Goal: Transaction & Acquisition: Purchase product/service

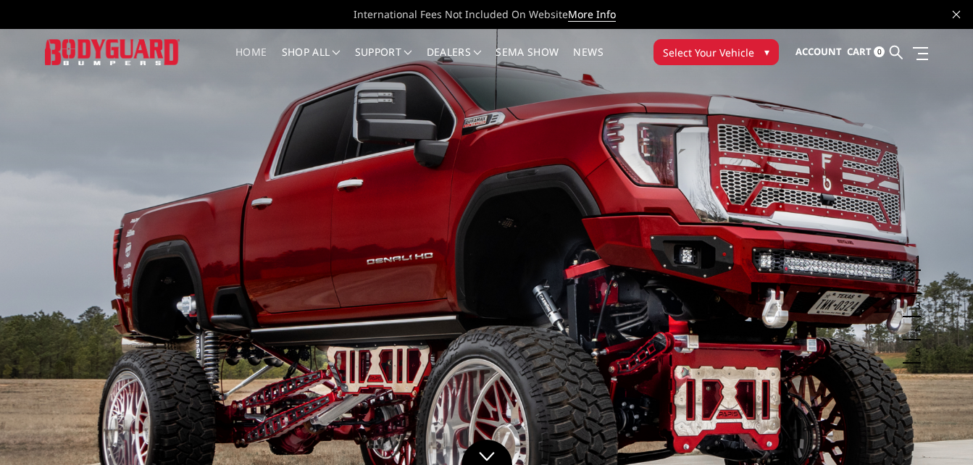
click at [709, 49] on span "Select Your Vehicle" at bounding box center [708, 52] width 91 height 15
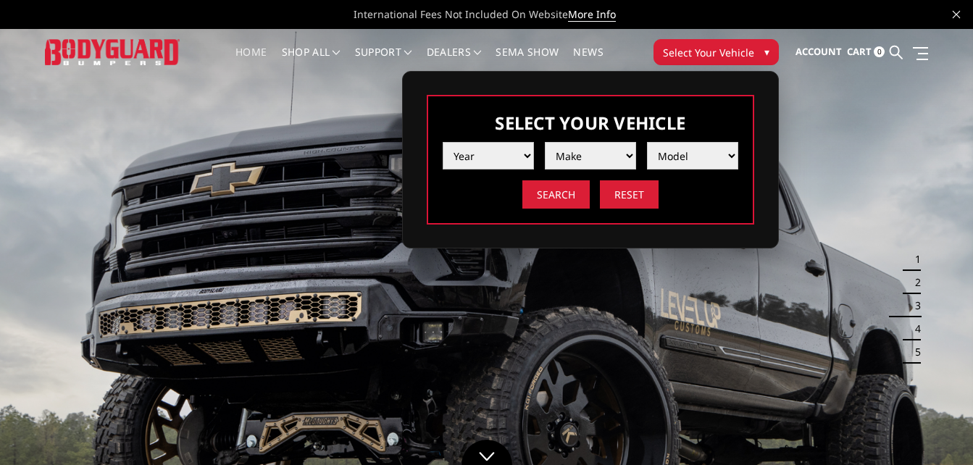
click at [489, 154] on select "Year 2025 2024 2023 2022 2021 2020 2019 2018 2017 2016 2015 2014 2013 2012 2011…" at bounding box center [488, 156] width 91 height 28
select select "yr_2025"
click at [443, 142] on select "Year 2025 2024 2023 2022 2021 2020 2019 2018 2017 2016 2015 2014 2013 2012 2011…" at bounding box center [488, 156] width 91 height 28
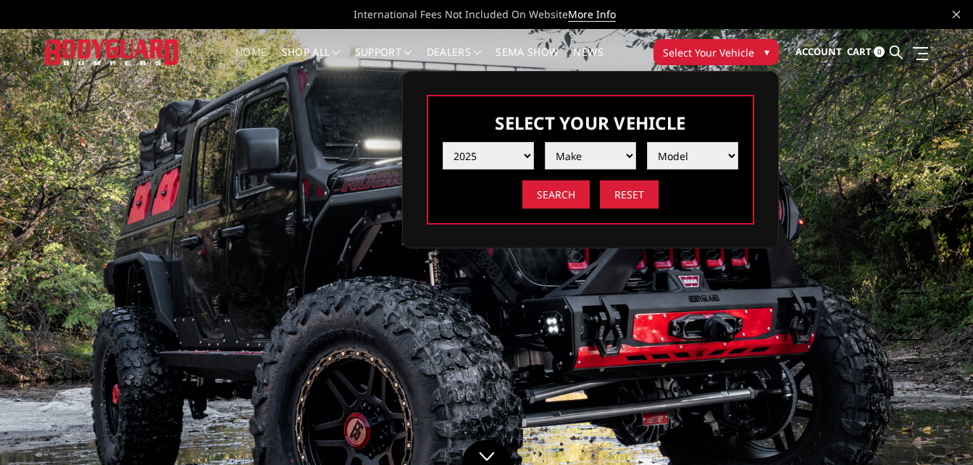
click at [569, 143] on select "Make Chevrolet Ford GMC Ram Toyota" at bounding box center [590, 156] width 91 height 28
select select "mk_gmc"
click at [545, 142] on select "Make Chevrolet Ford GMC Ram Toyota" at bounding box center [590, 156] width 91 height 28
click at [695, 154] on select "Model Sierra 1500 Sierra 2500 / 3500" at bounding box center [692, 156] width 91 height 28
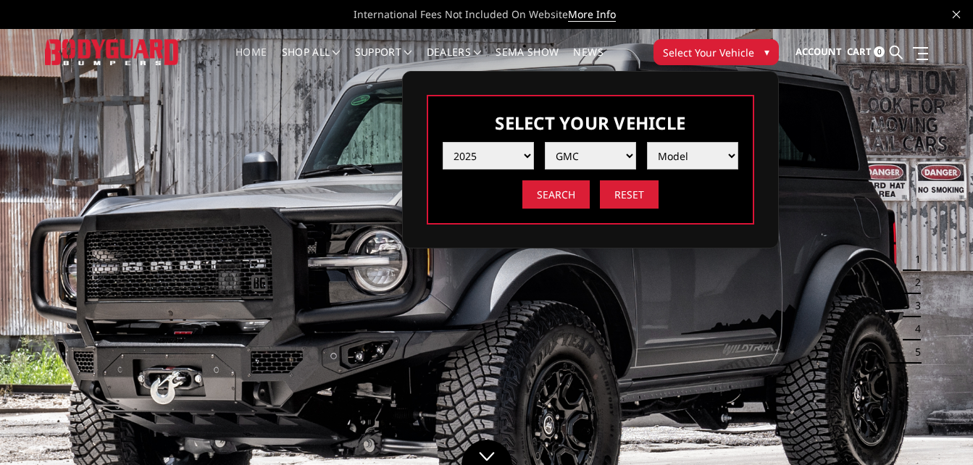
select select "md_sierra-2500-3500"
click at [647, 142] on select "Model Sierra 1500 Sierra 2500 / 3500" at bounding box center [692, 156] width 91 height 28
click at [569, 188] on input "Search" at bounding box center [555, 194] width 67 height 28
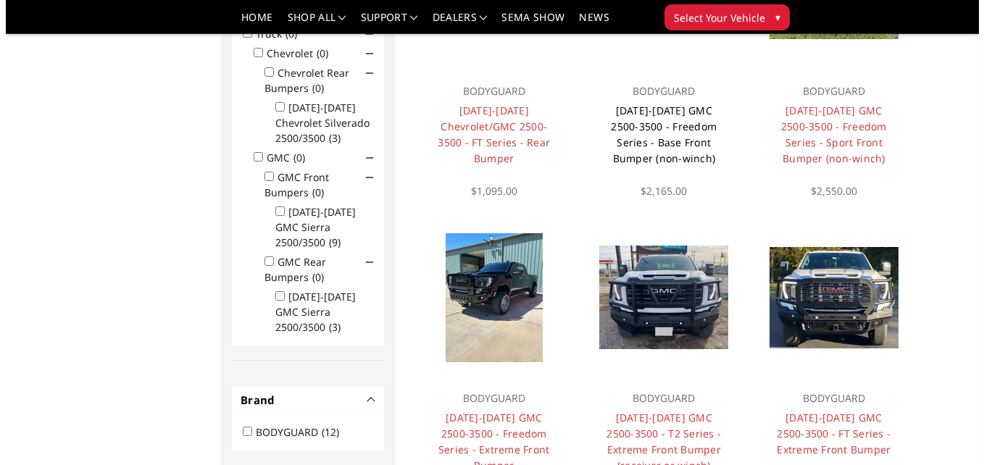
scroll to position [333, 0]
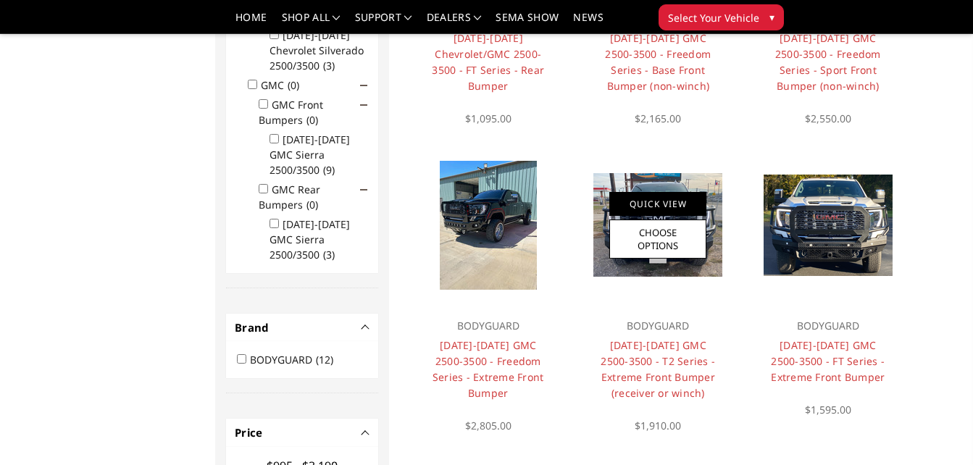
click at [658, 195] on link "Quick View" at bounding box center [657, 204] width 97 height 24
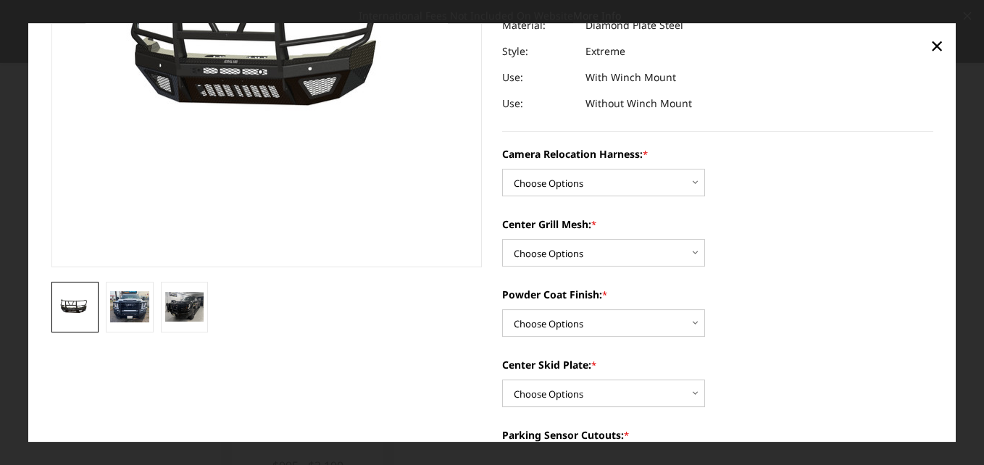
scroll to position [0, 0]
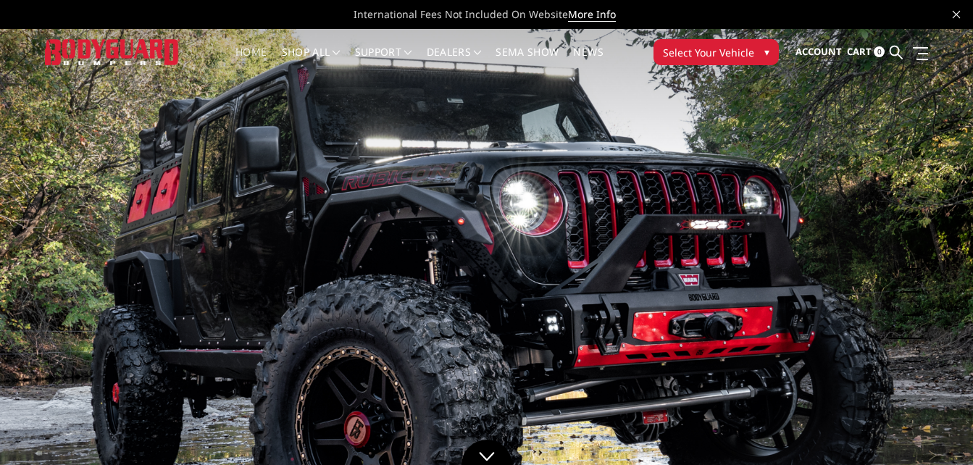
click at [702, 52] on span "Select Your Vehicle" at bounding box center [708, 52] width 91 height 15
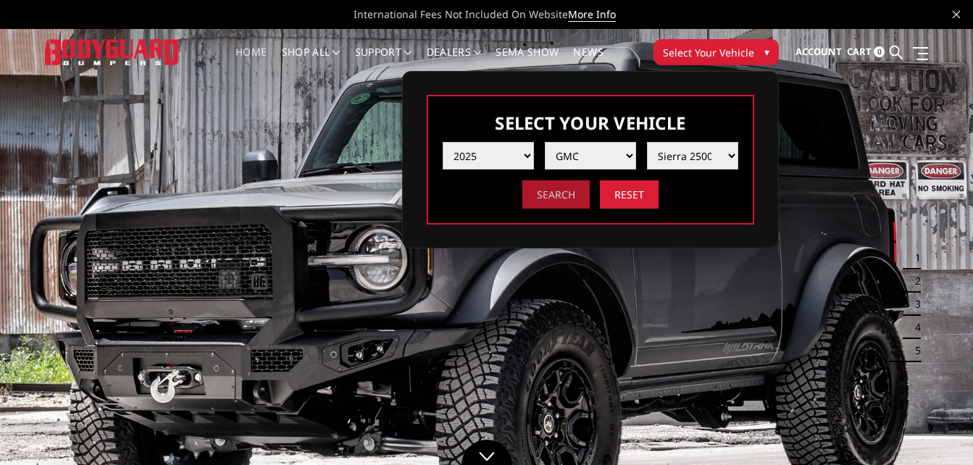
click at [566, 190] on input "Search" at bounding box center [555, 194] width 67 height 28
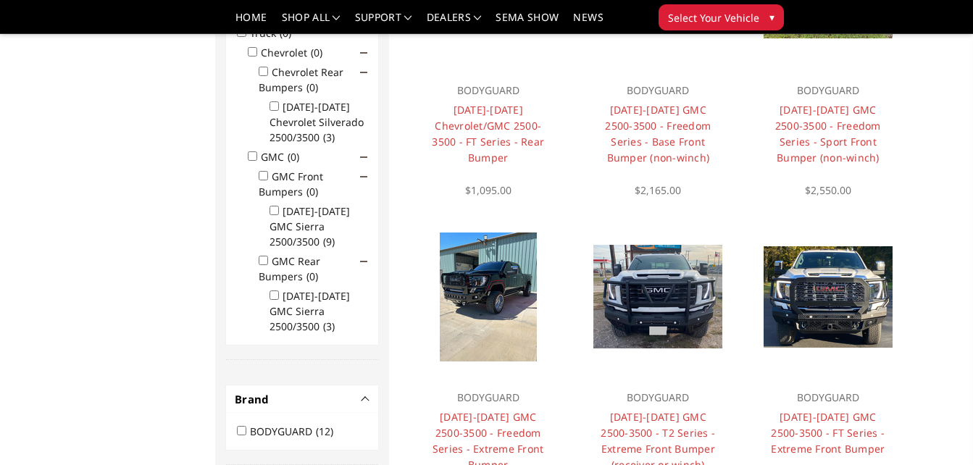
scroll to position [290, 0]
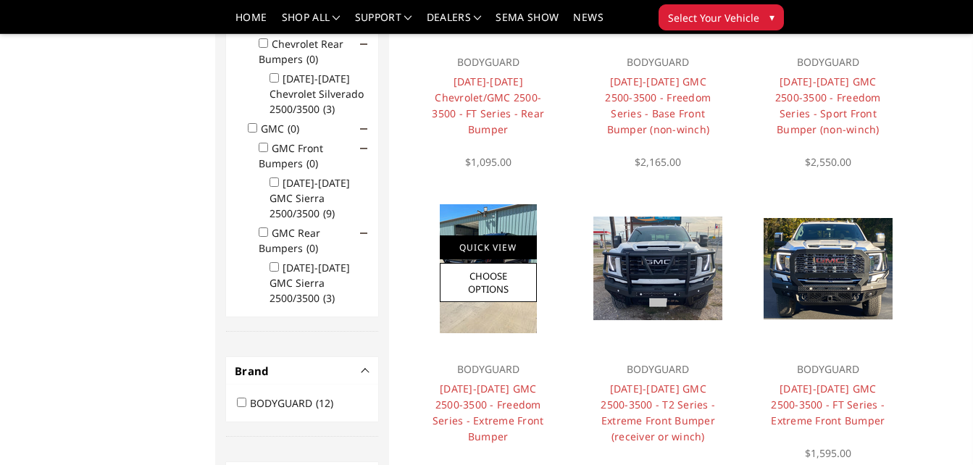
click at [489, 251] on link "Quick View" at bounding box center [488, 248] width 97 height 24
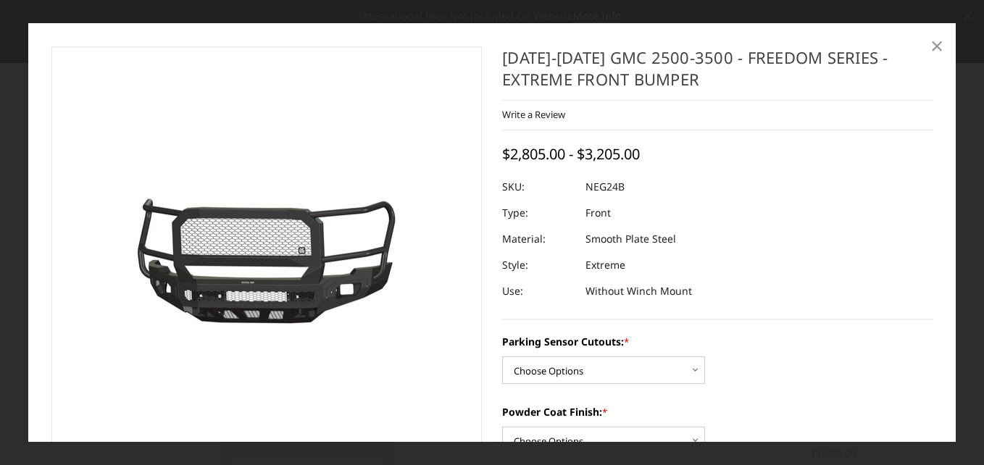
click at [936, 41] on span "×" at bounding box center [936, 45] width 13 height 31
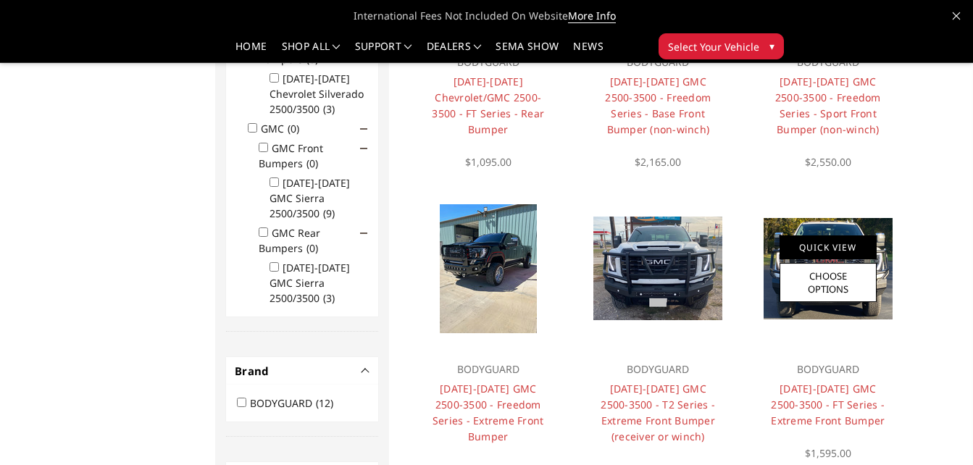
click at [845, 246] on link "Quick View" at bounding box center [828, 248] width 97 height 24
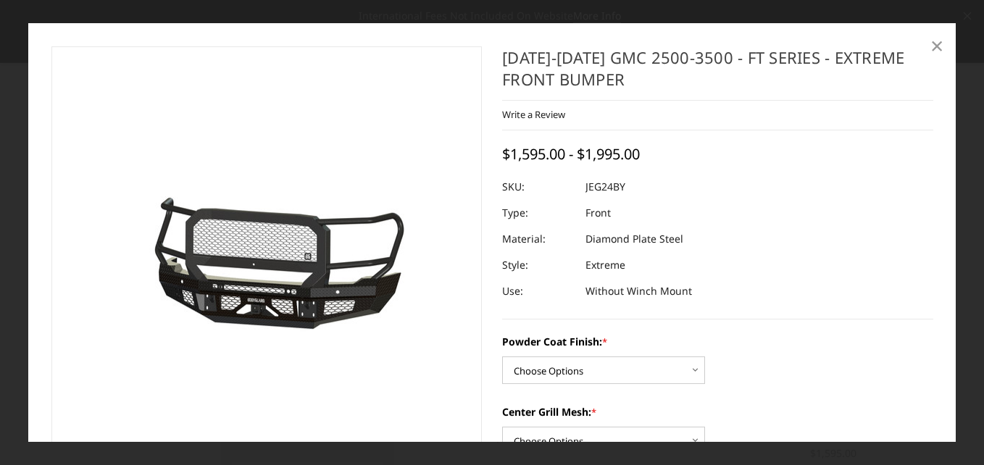
click at [938, 44] on span "×" at bounding box center [936, 45] width 13 height 31
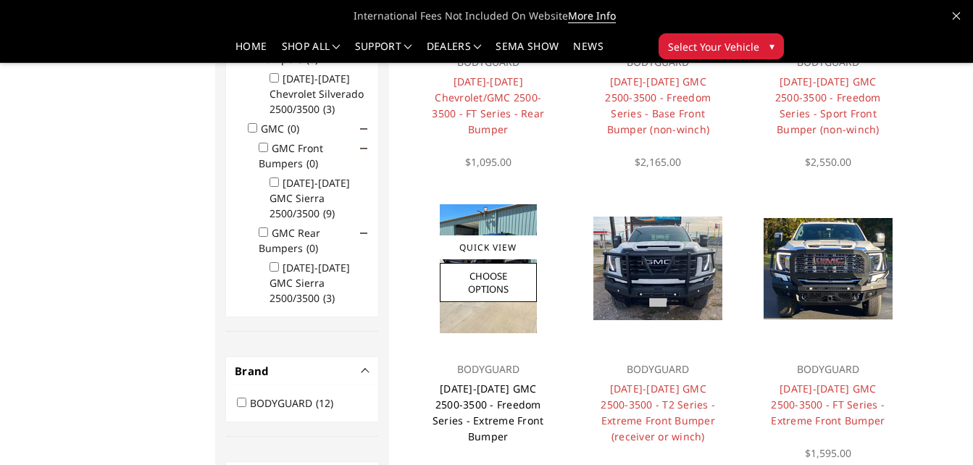
click at [495, 409] on link "2024-2025 GMC 2500-3500 - Freedom Series - Extreme Front Bumper" at bounding box center [489, 413] width 112 height 62
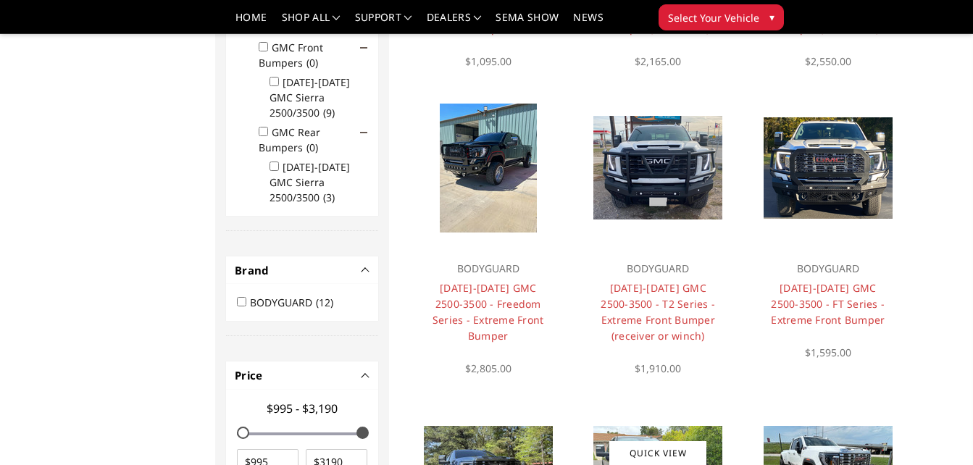
scroll to position [436, 0]
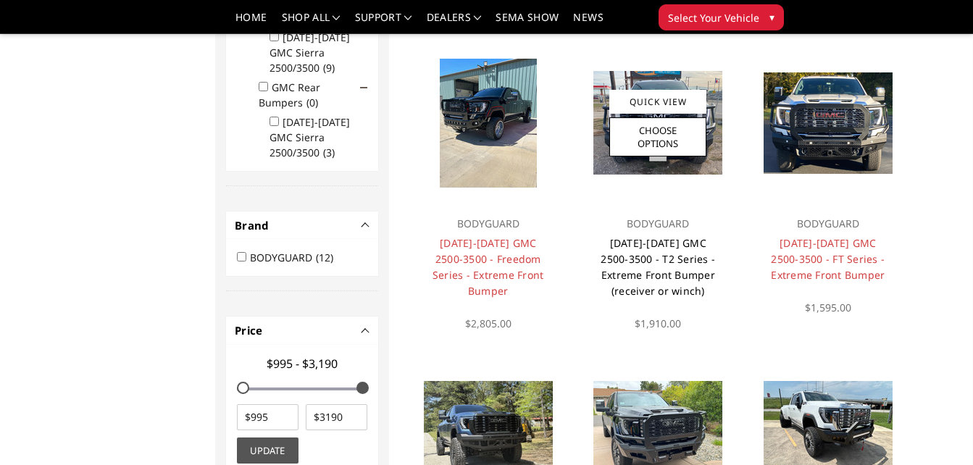
click at [643, 262] on link "[DATE]-[DATE] GMC 2500-3500 - T2 Series - Extreme Front Bumper (receiver or win…" at bounding box center [658, 267] width 114 height 62
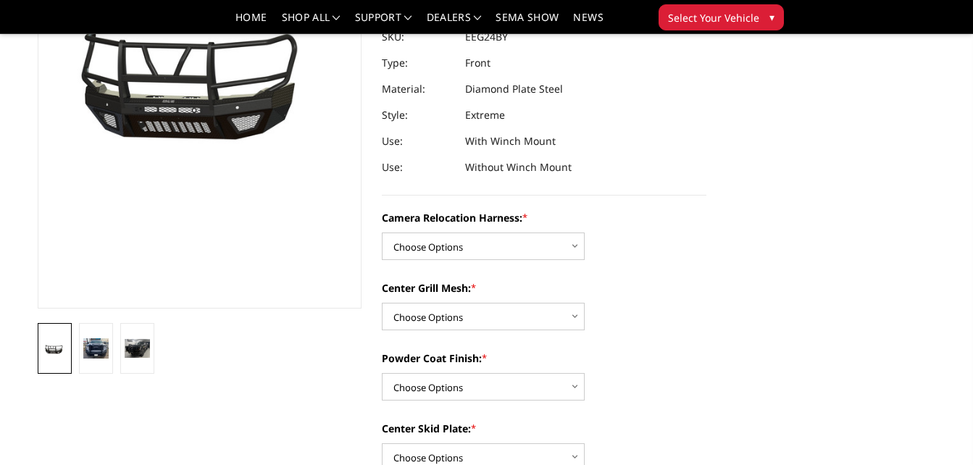
scroll to position [272, 0]
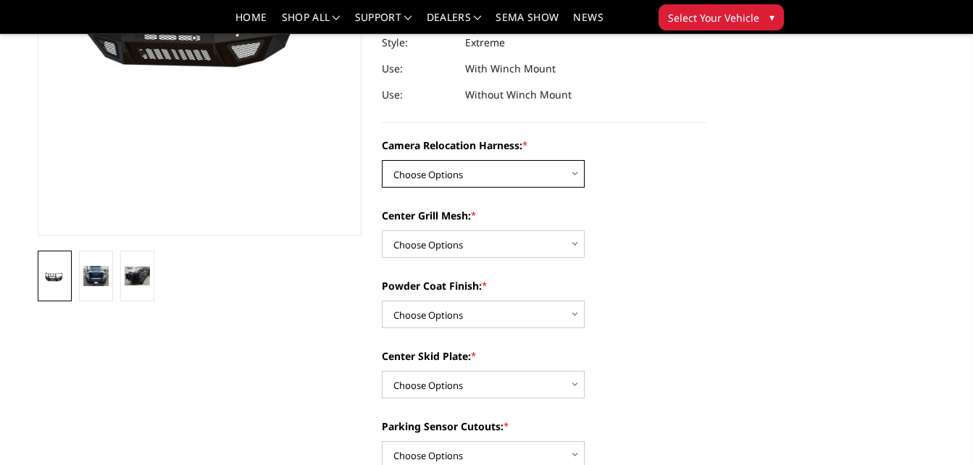
click at [472, 170] on select "Choose Options Without camera harness With camera harness" at bounding box center [483, 174] width 203 height 28
select select "3742"
click at [382, 160] on select "Choose Options Without camera harness With camera harness" at bounding box center [483, 174] width 203 height 28
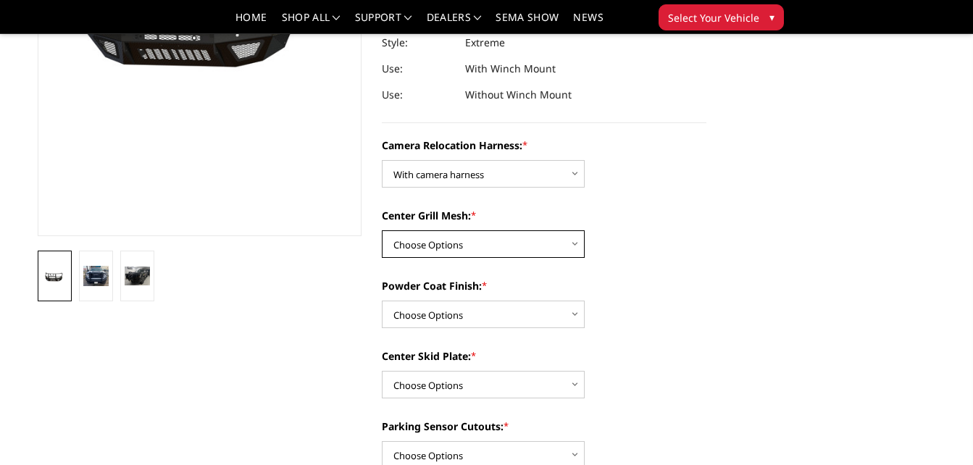
click at [488, 243] on select "Choose Options Without expanded metal With expanded metal" at bounding box center [483, 244] width 203 height 28
select select "3740"
click at [382, 230] on select "Choose Options Without expanded metal With expanded metal" at bounding box center [483, 244] width 203 height 28
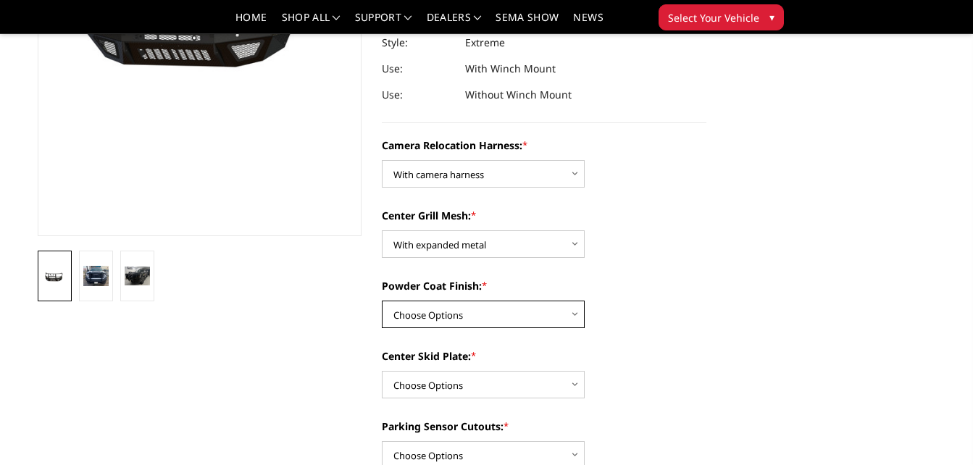
click at [481, 318] on select "Choose Options Textured Black Powder Coat Gloss Black Powder Coat Bare Metal" at bounding box center [483, 315] width 203 height 28
select select "3739"
click at [382, 301] on select "Choose Options Textured Black Powder Coat Gloss Black Powder Coat Bare Metal" at bounding box center [483, 315] width 203 height 28
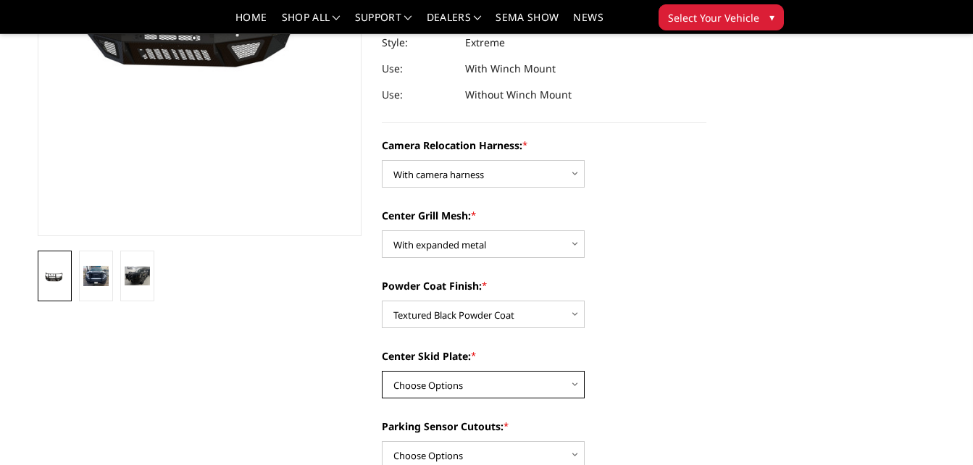
click at [478, 382] on select "Choose Options Winch Mount Skid Plate Standard Skid Plate (included) 2" Receive…" at bounding box center [483, 385] width 203 height 28
select select "3735"
click at [382, 371] on select "Choose Options Winch Mount Skid Plate Standard Skid Plate (included) 2" Receive…" at bounding box center [483, 385] width 203 height 28
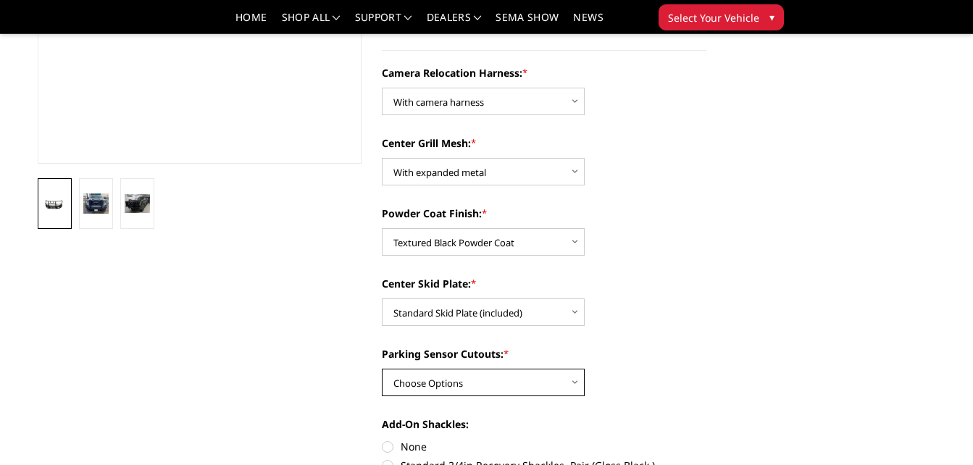
click at [499, 375] on select "Choose Options Yes - With Parking Sensor Cutouts" at bounding box center [483, 383] width 203 height 28
select select "3733"
click at [382, 369] on select "Choose Options Yes - With Parking Sensor Cutouts" at bounding box center [483, 383] width 203 height 28
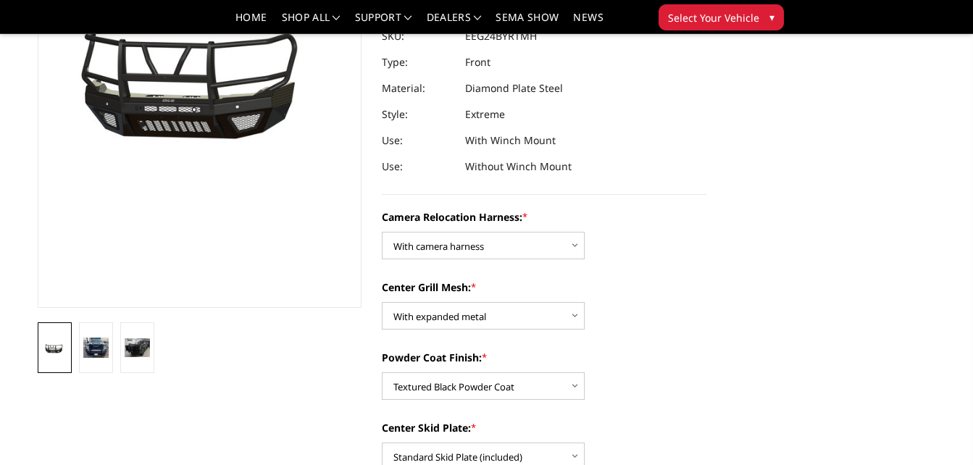
scroll to position [217, 0]
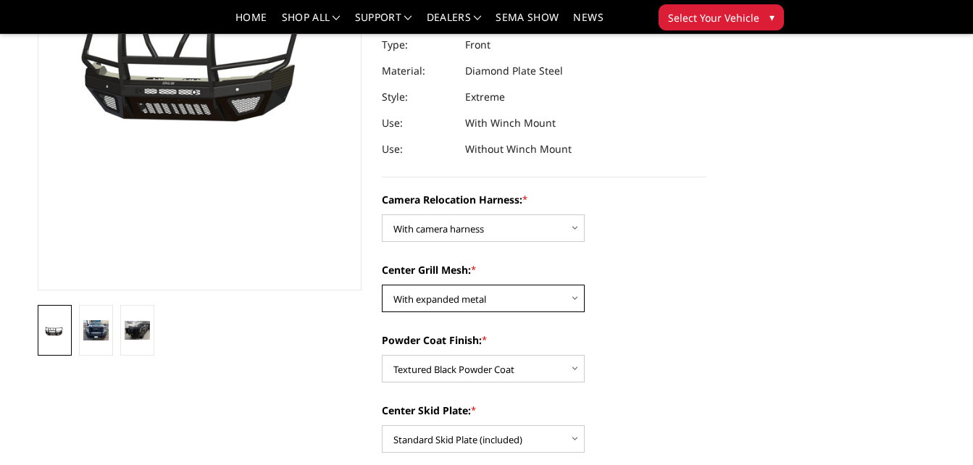
click at [508, 297] on select "Choose Options Without expanded metal With expanded metal" at bounding box center [483, 299] width 203 height 28
select select "3741"
click at [382, 285] on select "Choose Options Without expanded metal With expanded metal" at bounding box center [483, 299] width 203 height 28
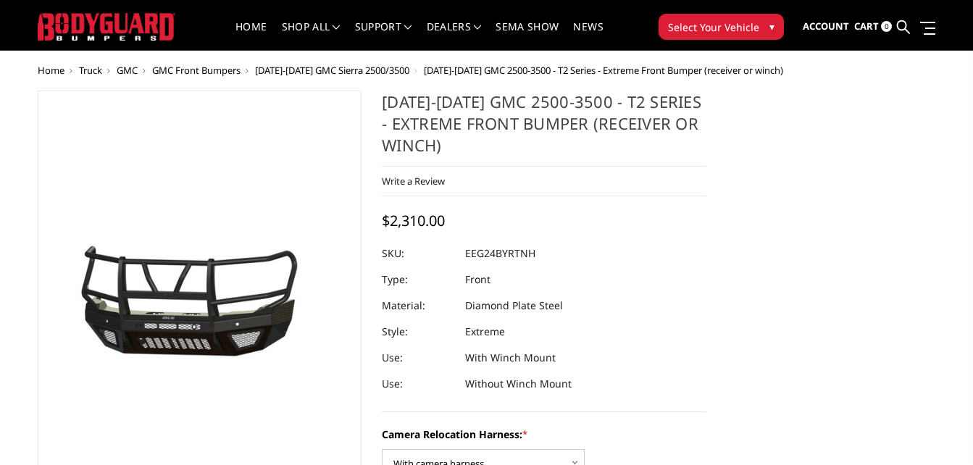
scroll to position [0, 0]
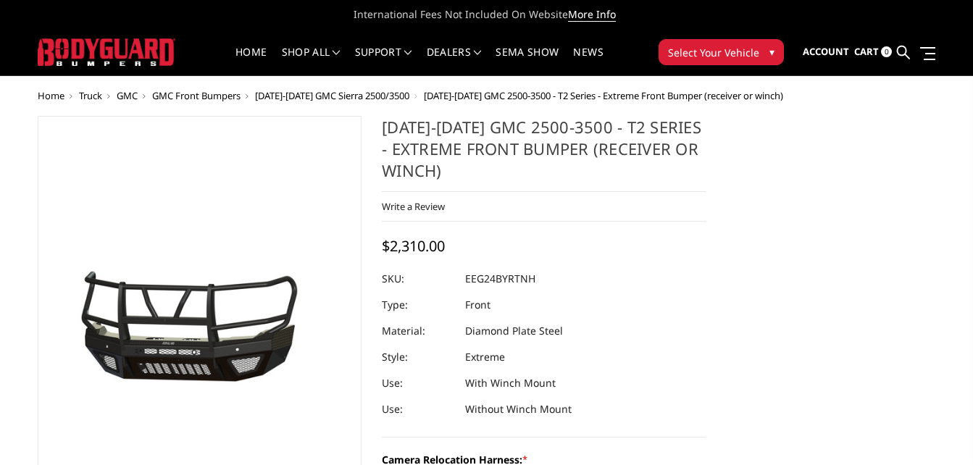
click at [955, 14] on icon at bounding box center [956, 14] width 7 height 7
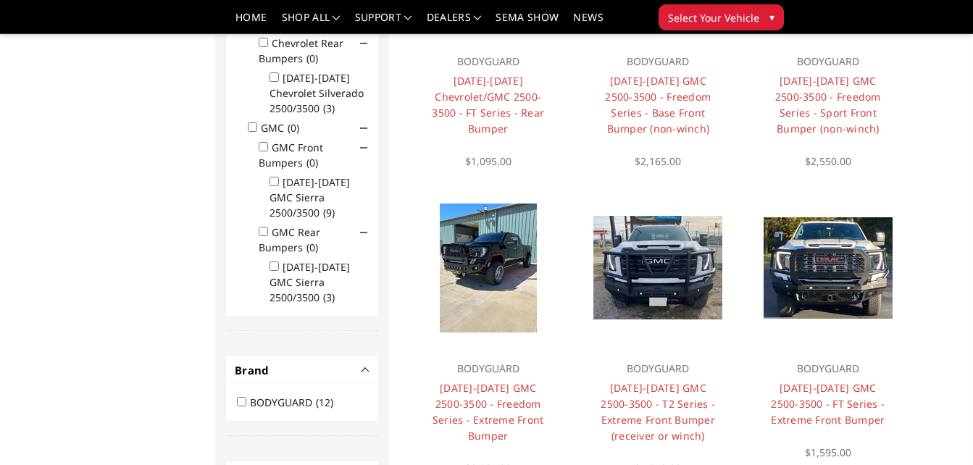
scroll to position [362, 0]
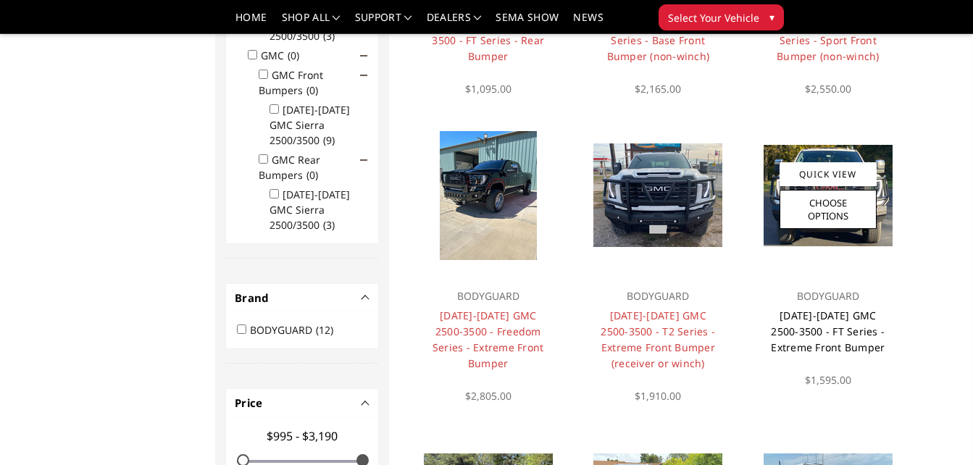
click at [825, 327] on link "[DATE]-[DATE] GMC 2500-3500 - FT Series - Extreme Front Bumper" at bounding box center [828, 332] width 114 height 46
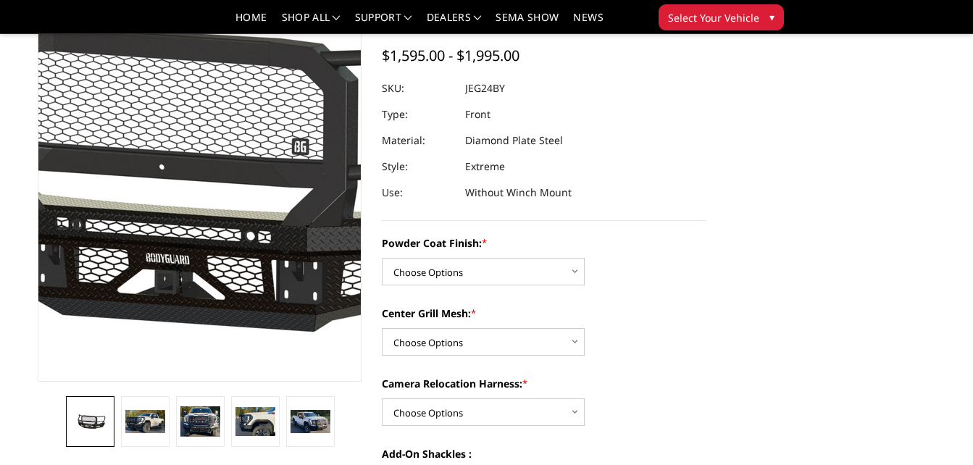
scroll to position [145, 0]
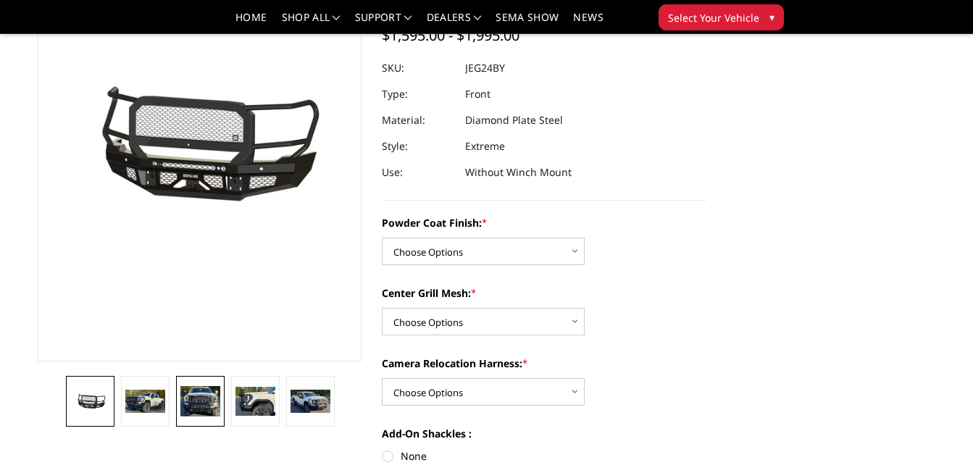
click at [206, 394] on img at bounding box center [199, 401] width 39 height 31
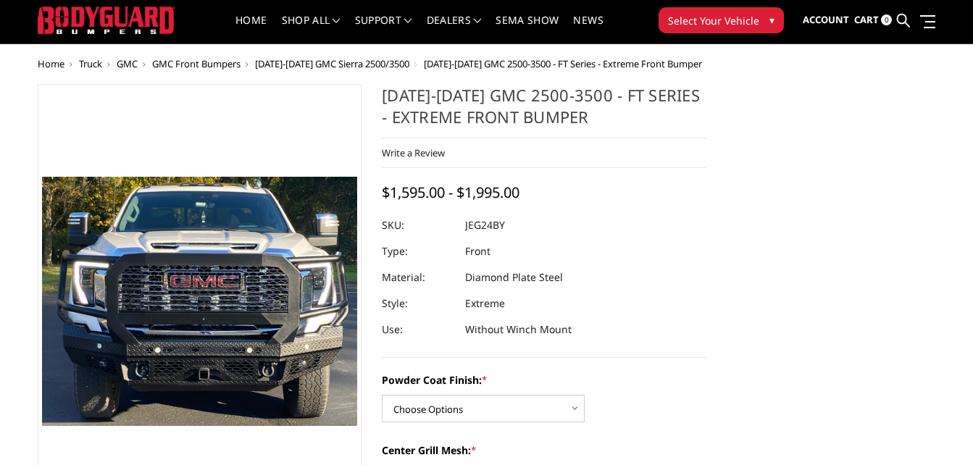
scroll to position [0, 0]
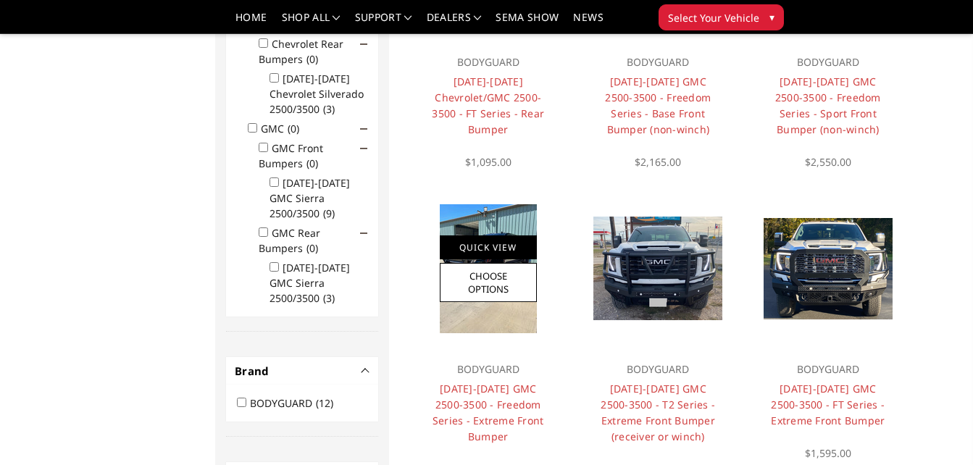
scroll to position [289, 0]
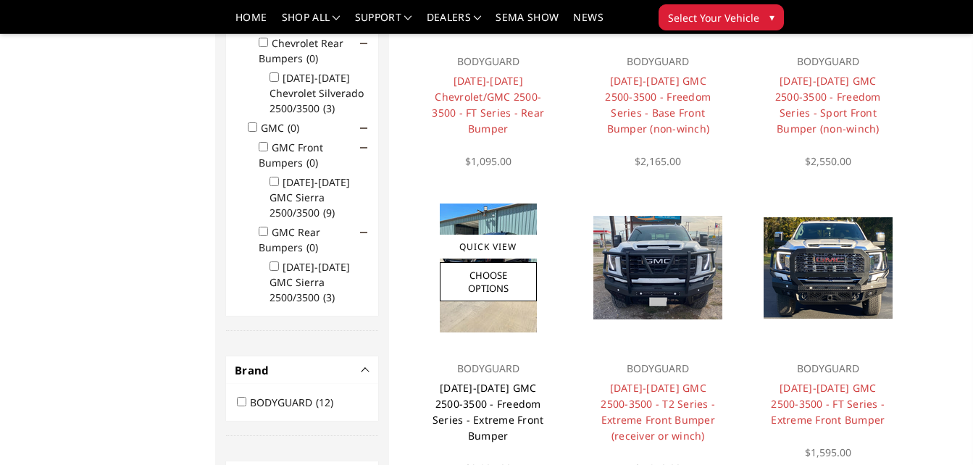
click at [482, 399] on link "[DATE]-[DATE] GMC 2500-3500 - Freedom Series - Extreme Front Bumper" at bounding box center [489, 412] width 112 height 62
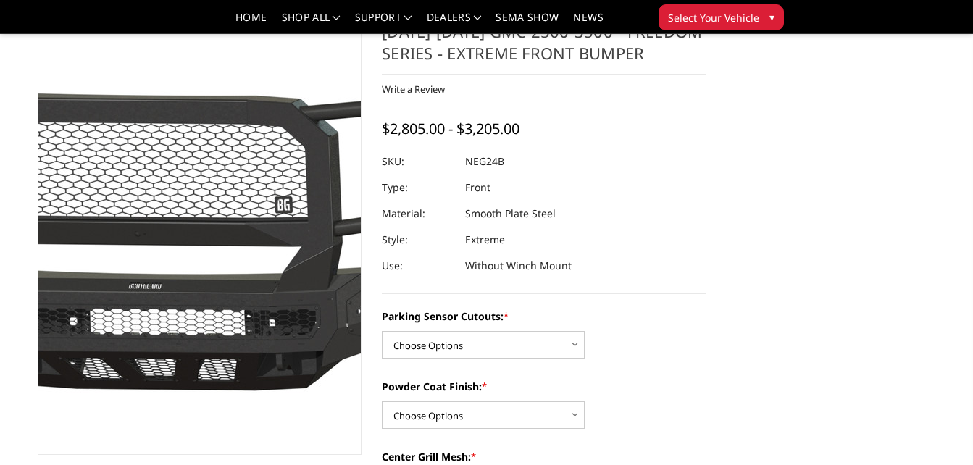
scroll to position [145, 0]
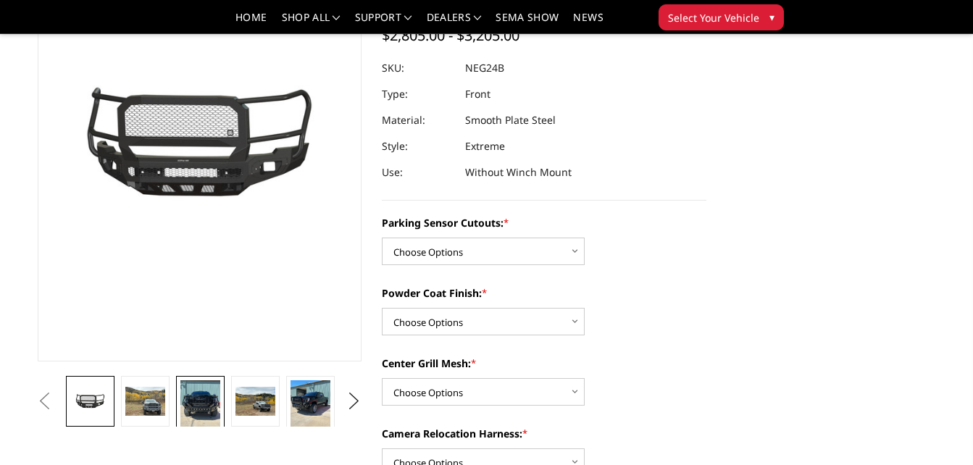
click at [197, 390] on img at bounding box center [199, 406] width 39 height 52
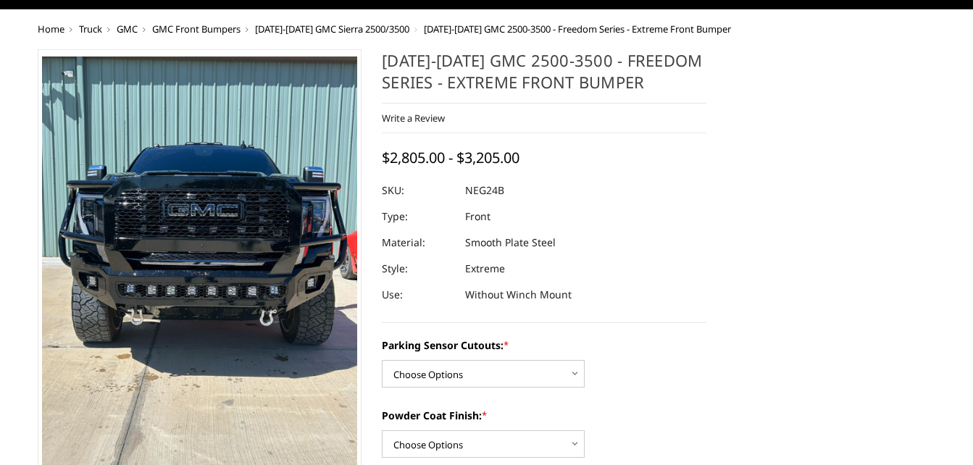
scroll to position [81, 0]
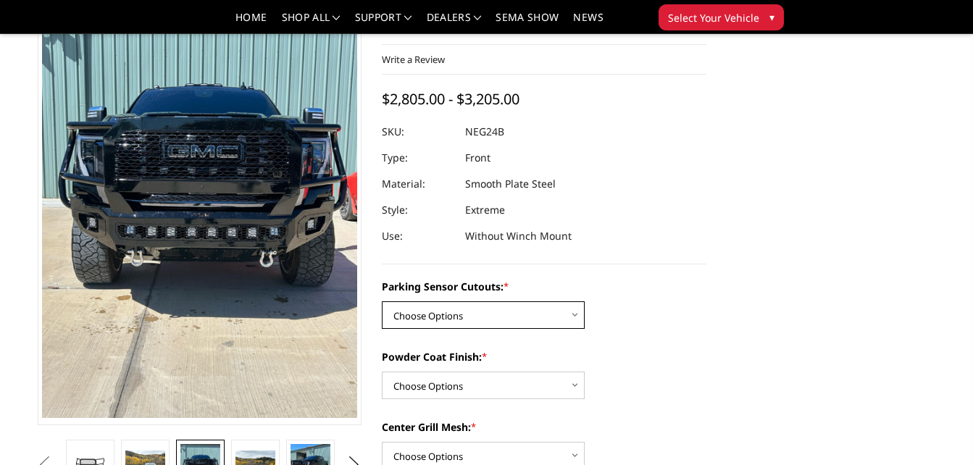
click at [507, 315] on select "Choose Options No - Without Parking Sensor Cutouts Yes - With Parking Sensor Cu…" at bounding box center [483, 315] width 203 height 28
select select "2874"
click at [382, 301] on select "Choose Options No - Without Parking Sensor Cutouts Yes - With Parking Sensor Cu…" at bounding box center [483, 315] width 203 height 28
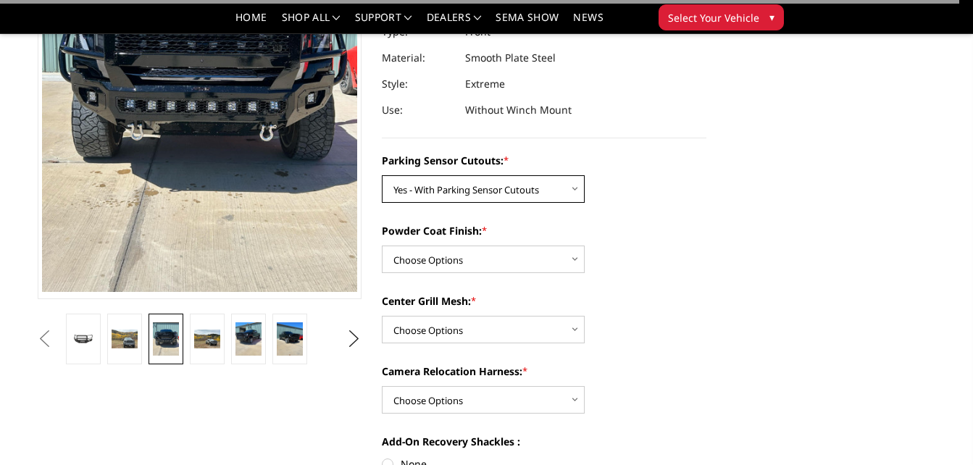
scroll to position [226, 0]
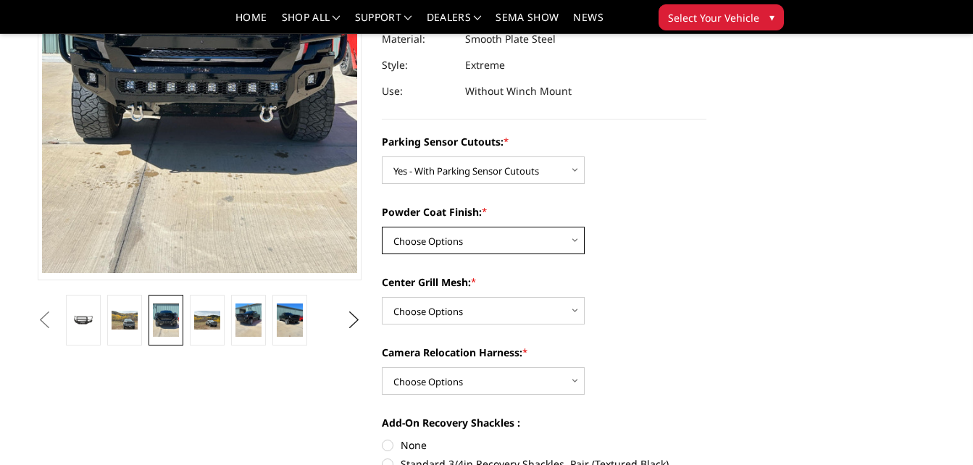
click at [505, 236] on select "Choose Options Bare Metal Texture Black Powder Coat" at bounding box center [483, 241] width 203 height 28
select select "2876"
click at [382, 227] on select "Choose Options Bare Metal Texture Black Powder Coat" at bounding box center [483, 241] width 203 height 28
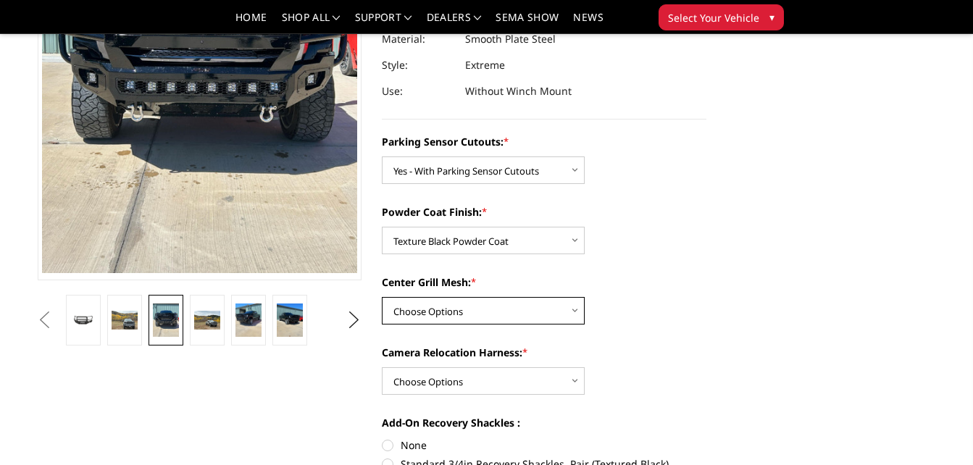
click at [491, 312] on select "Choose Options WITH Expanded Metal in Center Grill WITHOUT Expanded Metal in Ce…" at bounding box center [483, 311] width 203 height 28
select select "2877"
click at [382, 297] on select "Choose Options WITH Expanded Metal in Center Grill WITHOUT Expanded Metal in Ce…" at bounding box center [483, 311] width 203 height 28
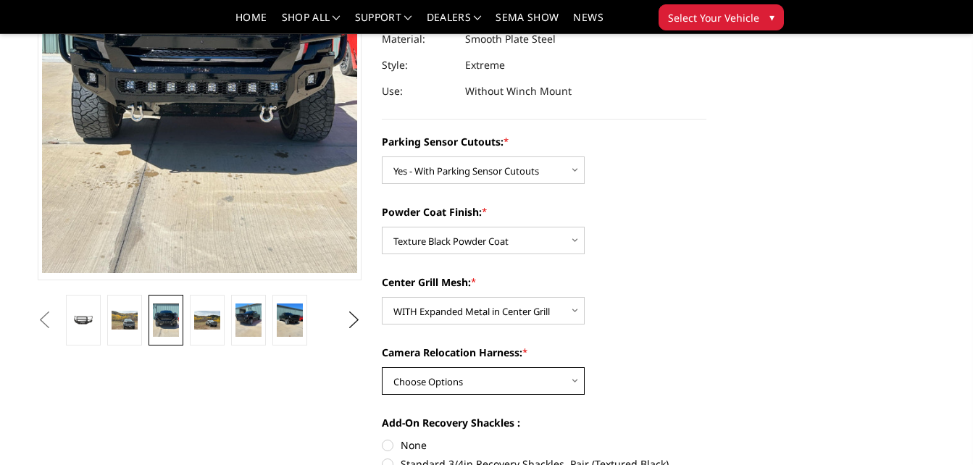
click at [485, 375] on select "Choose Options WITH Camera Relocation Harness WITHOUT Camera Relocation Harness" at bounding box center [483, 381] width 203 height 28
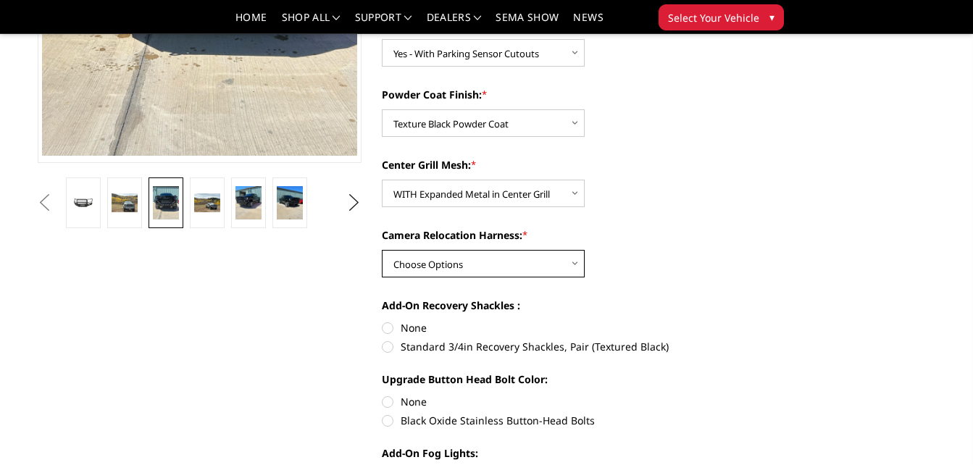
scroll to position [371, 0]
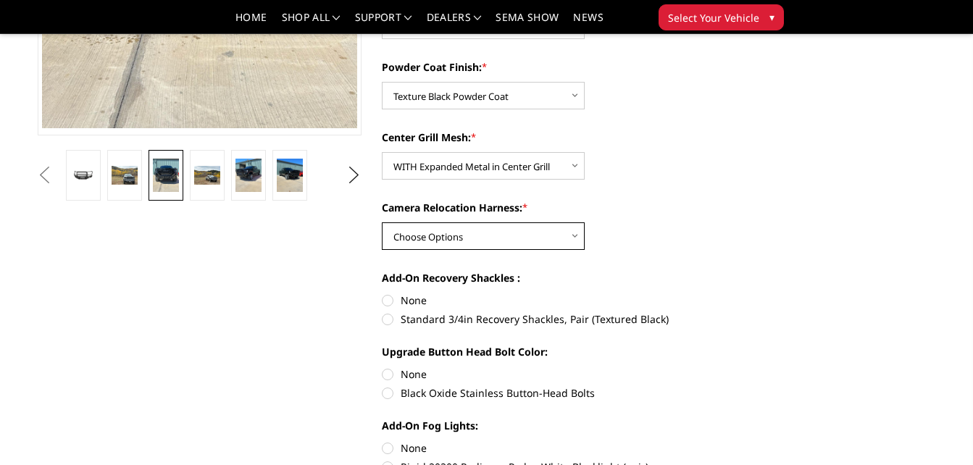
click at [493, 236] on select "Choose Options WITH Camera Relocation Harness WITHOUT Camera Relocation Harness" at bounding box center [483, 236] width 203 height 28
select select "2879"
click at [382, 222] on select "Choose Options WITH Camera Relocation Harness WITHOUT Camera Relocation Harness" at bounding box center [483, 236] width 203 height 28
click at [391, 299] on label "None" at bounding box center [544, 300] width 325 height 15
click at [383, 293] on input "None" at bounding box center [382, 293] width 1 height 1
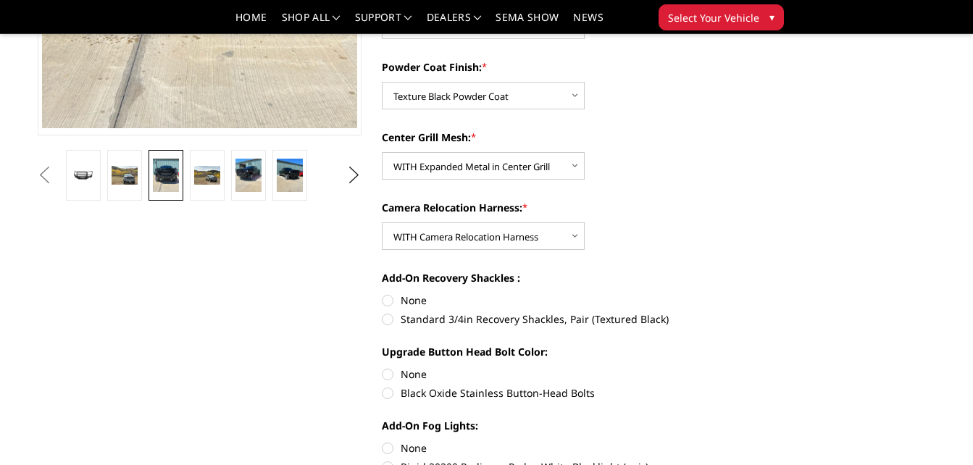
radio input "true"
click at [388, 372] on label "None" at bounding box center [544, 374] width 325 height 15
click at [383, 367] on input "None" at bounding box center [382, 367] width 1 height 1
radio input "true"
click at [393, 446] on label "None" at bounding box center [544, 448] width 325 height 15
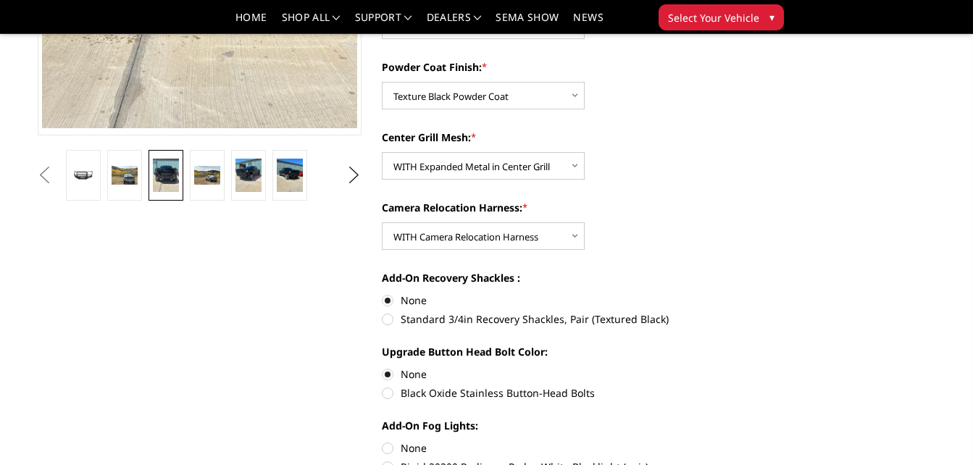
click at [383, 441] on input "None" at bounding box center [382, 441] width 1 height 1
radio input "true"
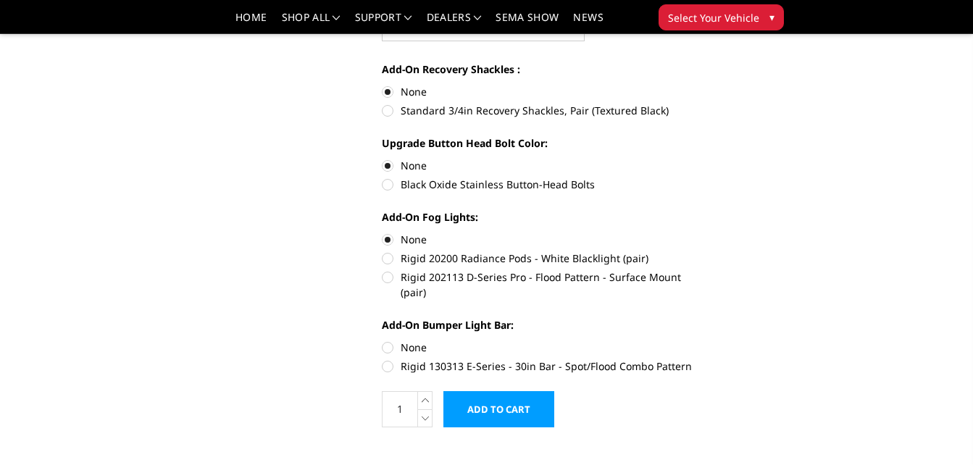
scroll to position [588, 0]
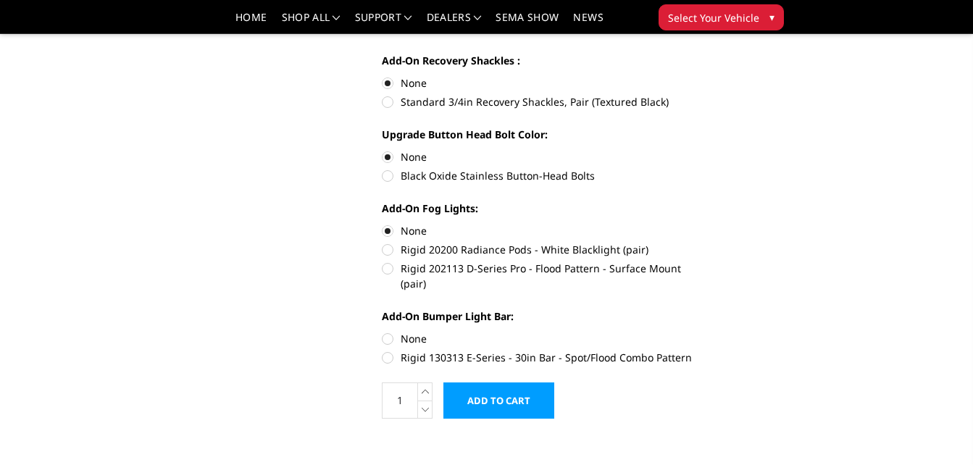
click at [390, 331] on label "None" at bounding box center [544, 338] width 325 height 15
click at [383, 331] on input "None" at bounding box center [382, 331] width 1 height 1
radio input "true"
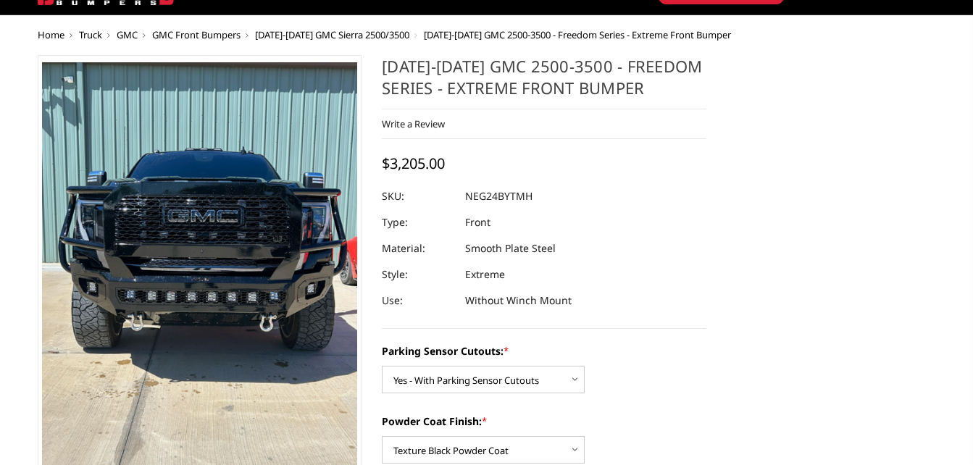
scroll to position [0, 0]
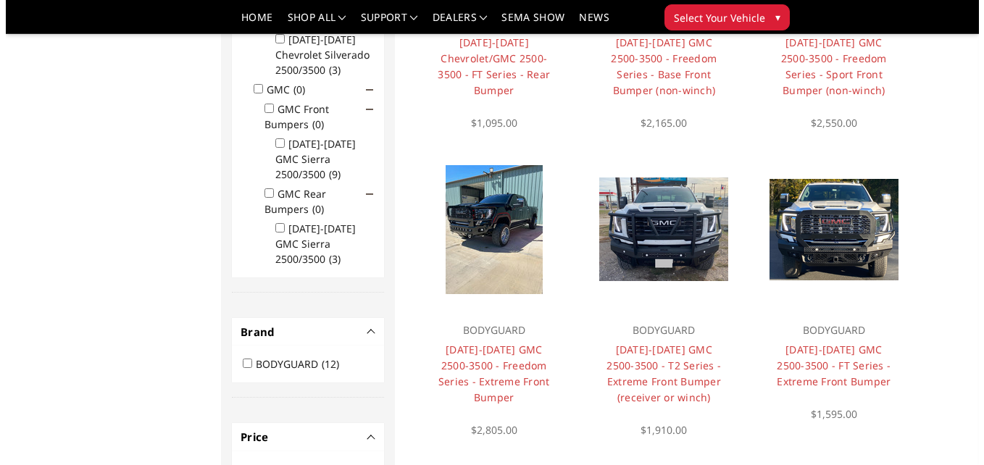
scroll to position [362, 0]
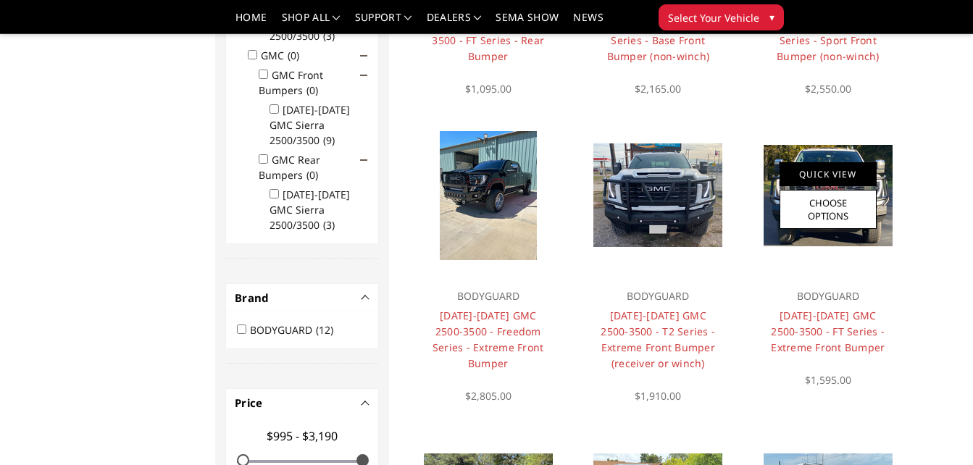
click at [805, 175] on link "Quick View" at bounding box center [828, 174] width 97 height 24
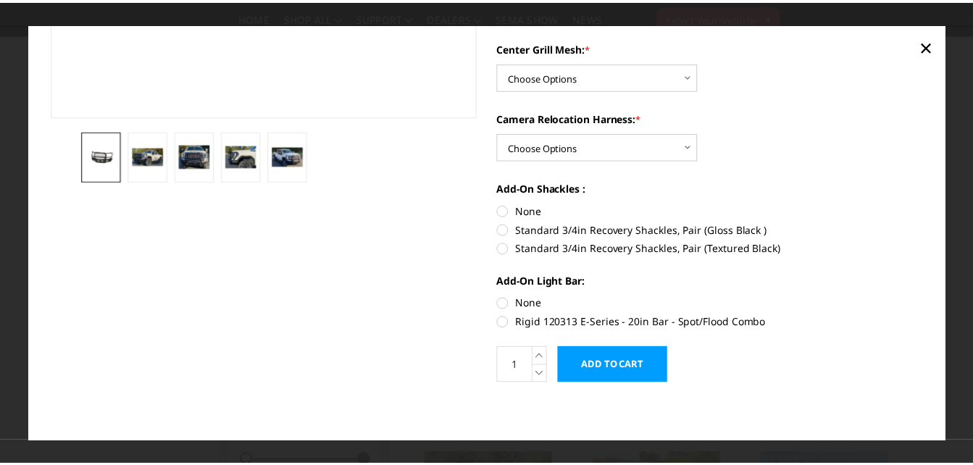
scroll to position [0, 0]
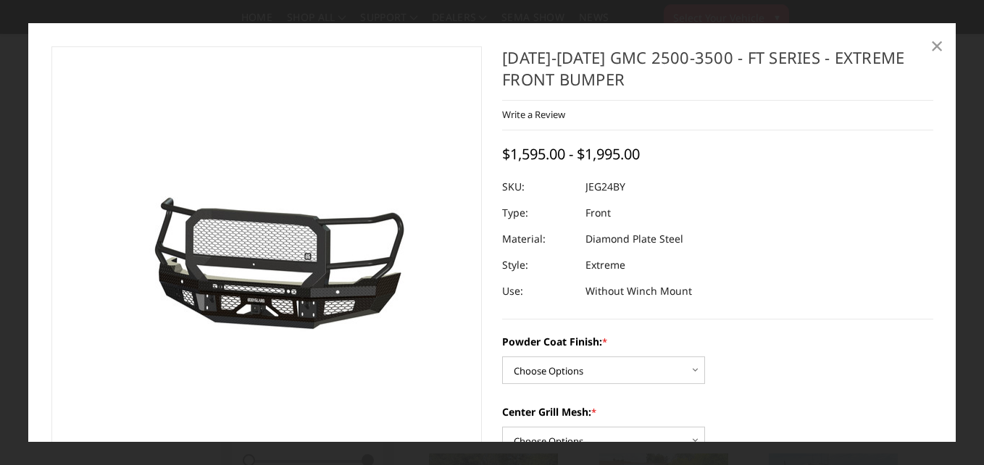
click at [939, 47] on span "×" at bounding box center [936, 45] width 13 height 31
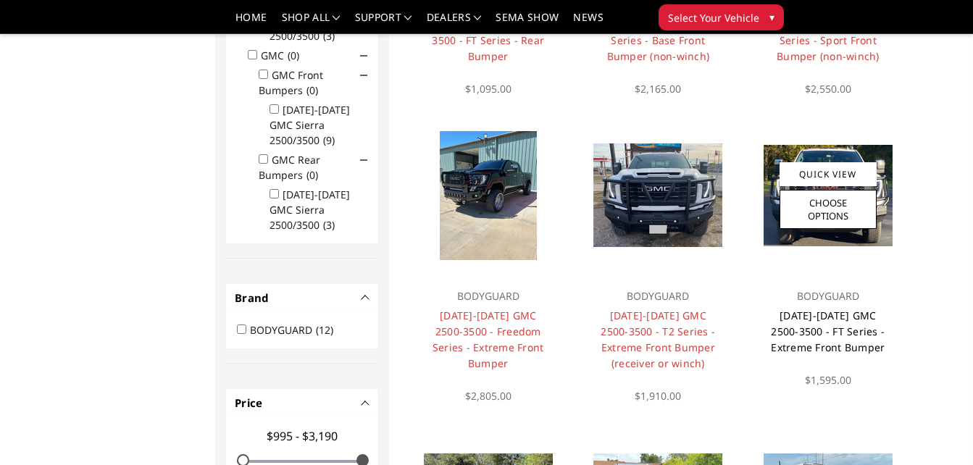
click at [816, 329] on link "[DATE]-[DATE] GMC 2500-3500 - FT Series - Extreme Front Bumper" at bounding box center [828, 332] width 114 height 46
